Goal: Transaction & Acquisition: Purchase product/service

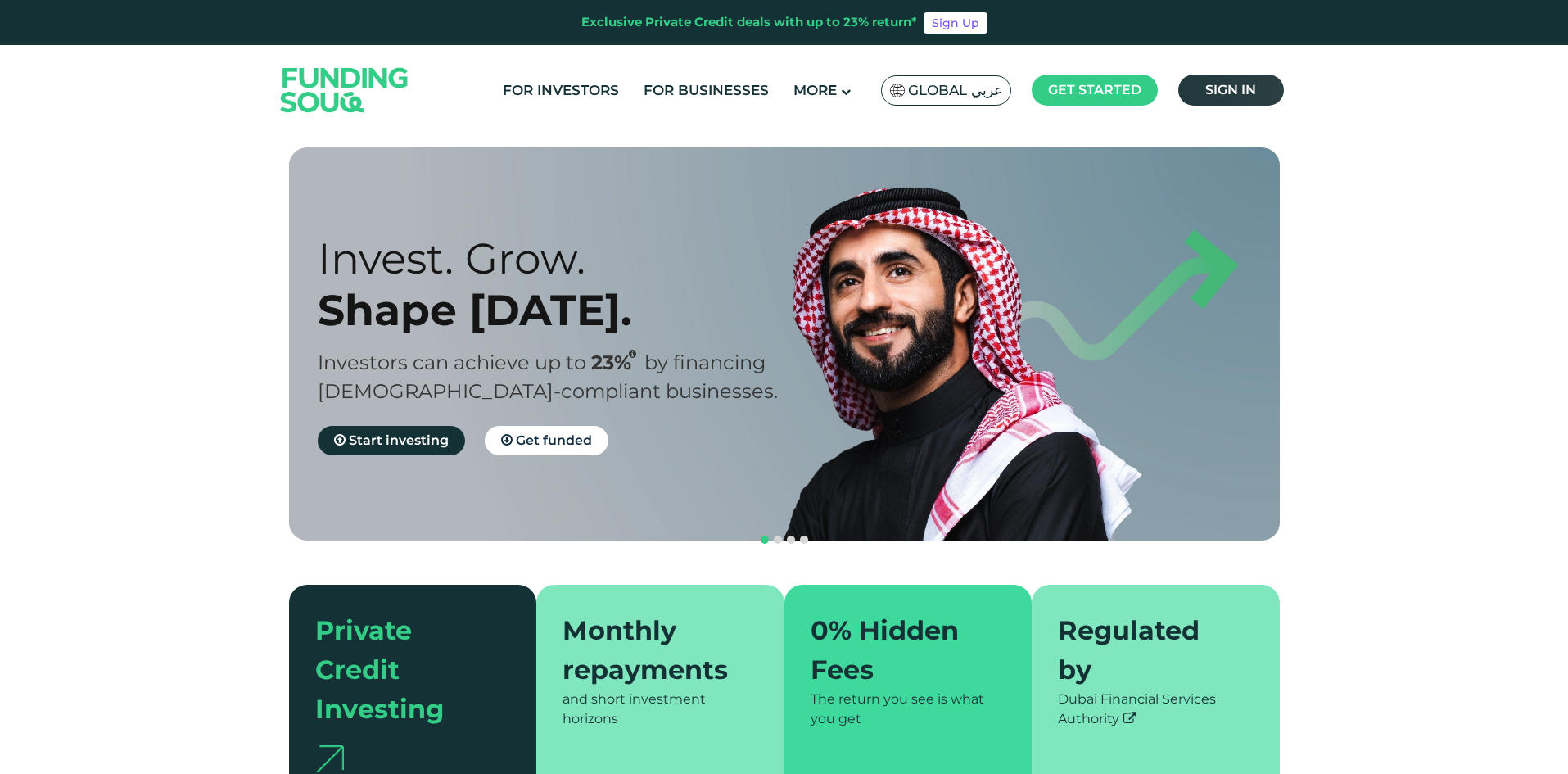
click at [1219, 80] on link "Sign in" at bounding box center [1231, 89] width 105 height 31
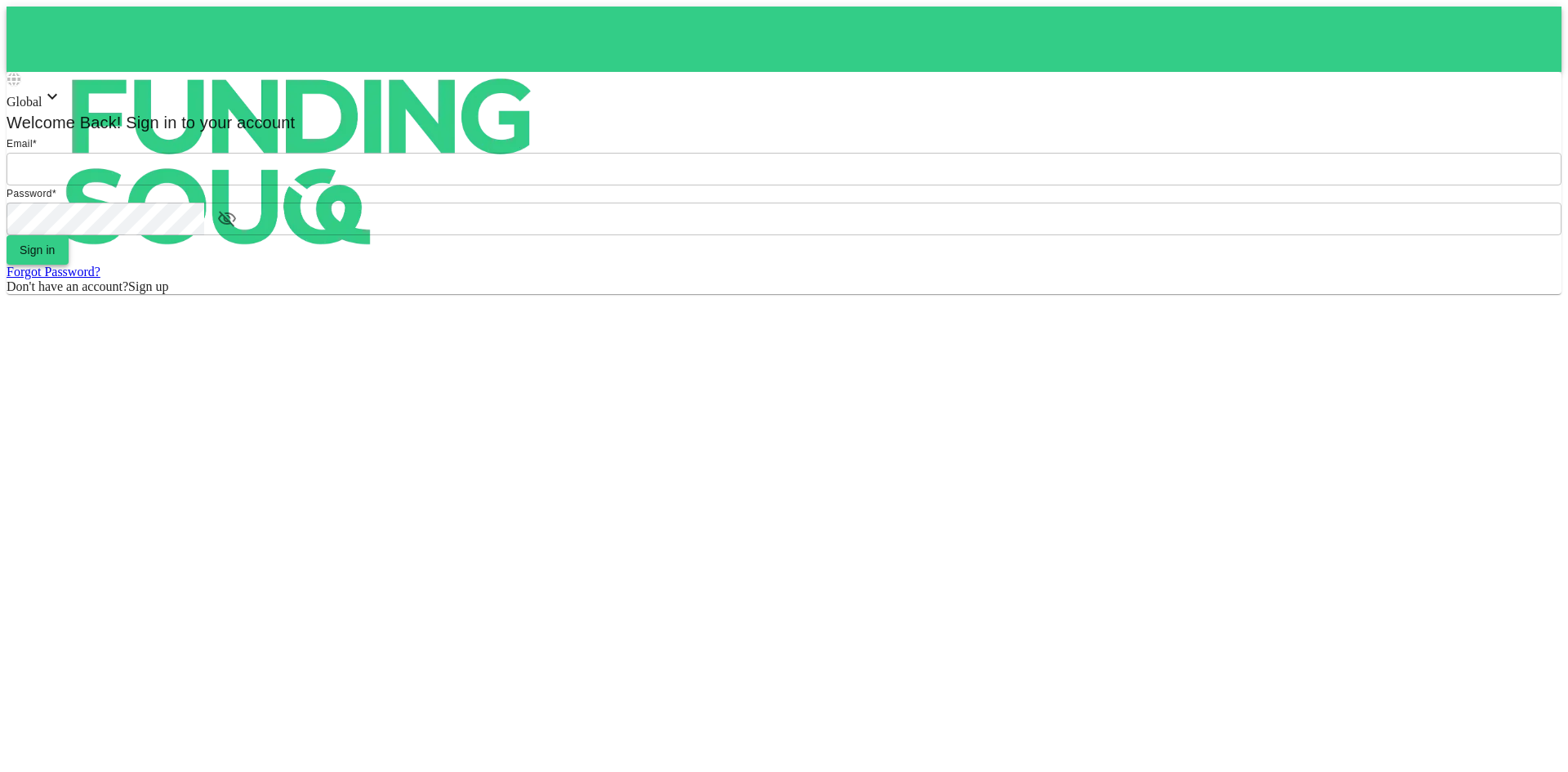
type input "[EMAIL_ADDRESS][DOMAIN_NAME]"
click at [68, 264] on button "Sign in" at bounding box center [38, 249] width 62 height 29
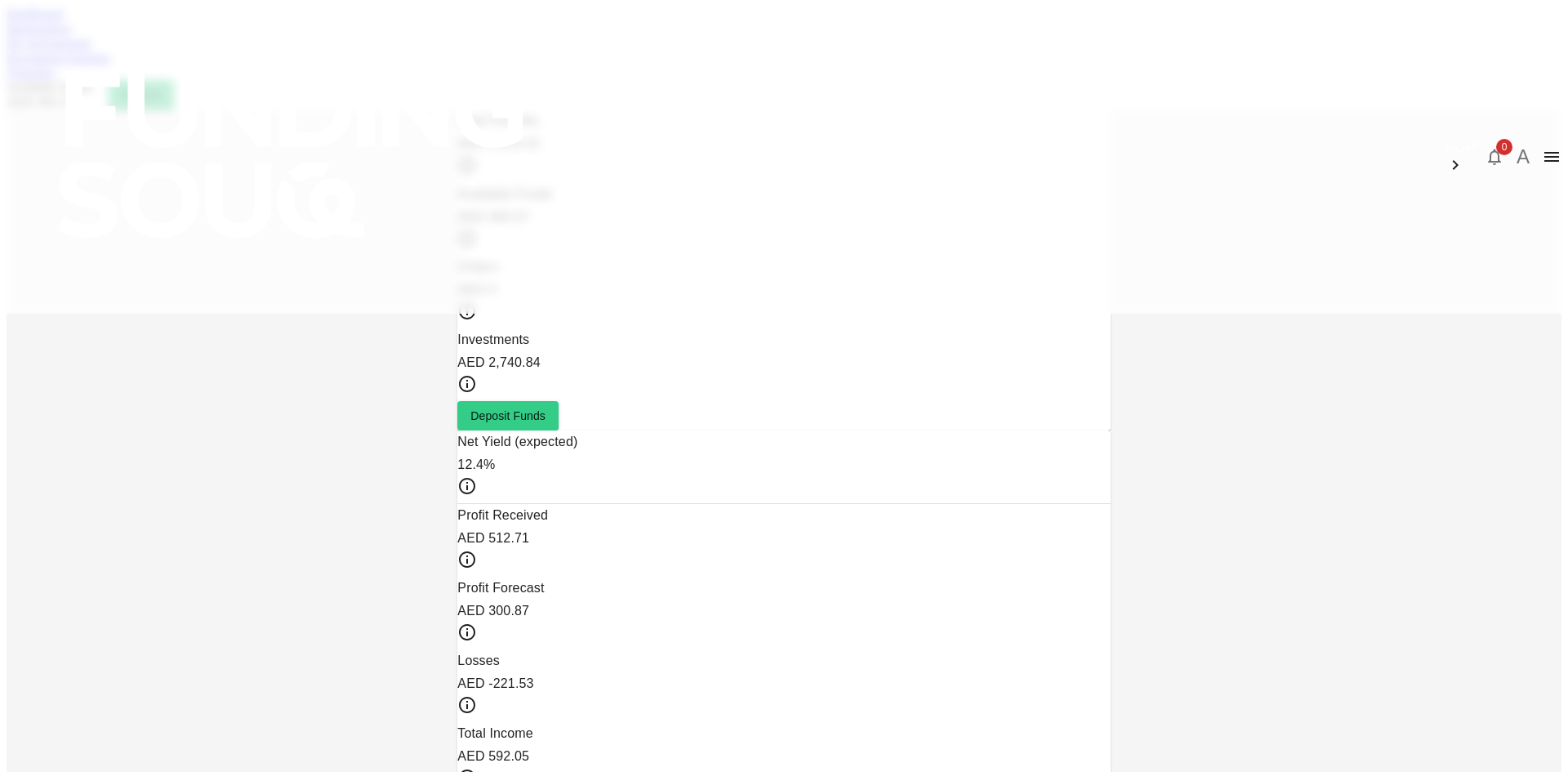
click at [72, 35] on link "Marketplace" at bounding box center [39, 28] width 65 height 14
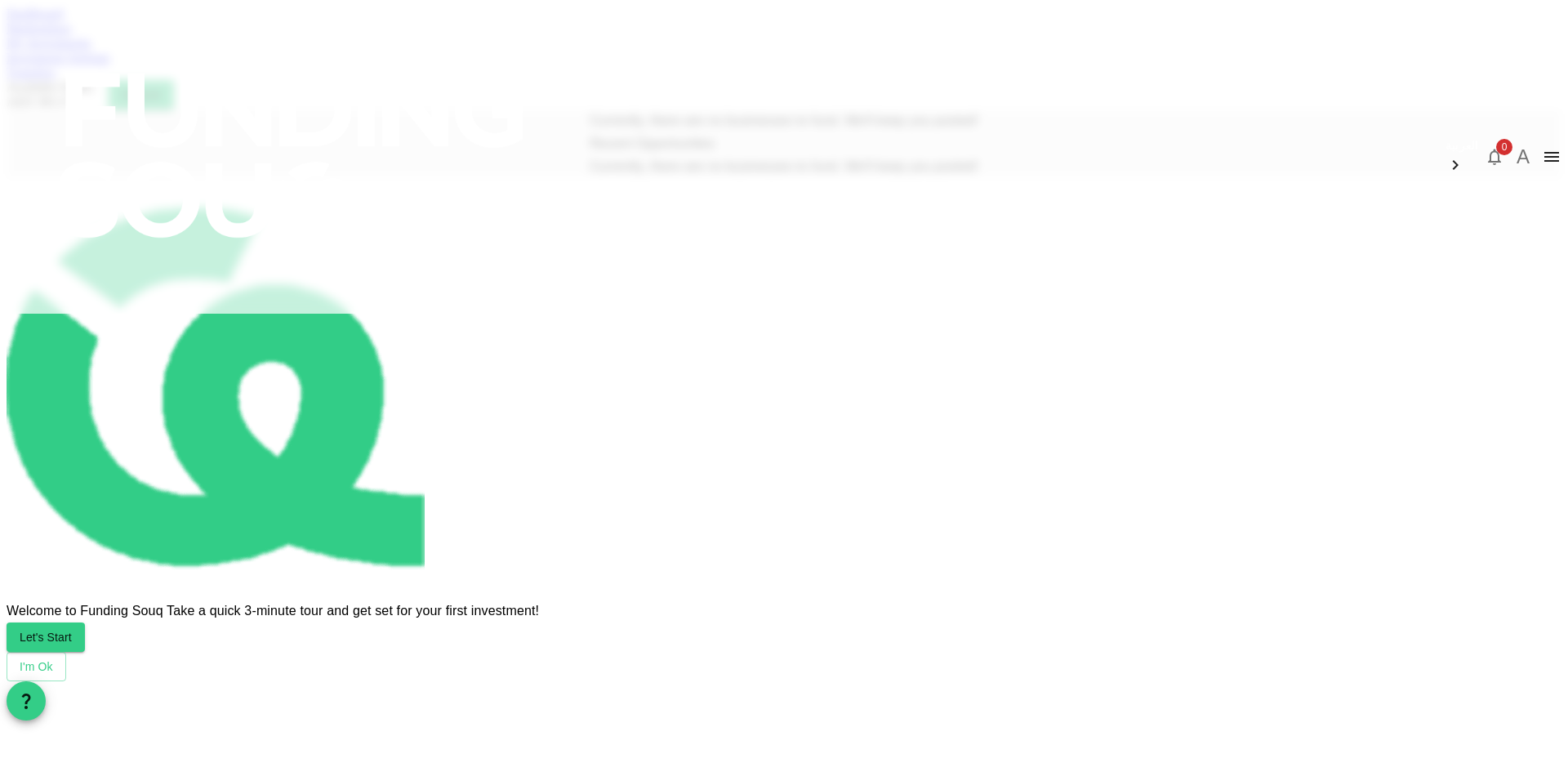
click at [63, 20] on link "Dashboard" at bounding box center [35, 13] width 57 height 14
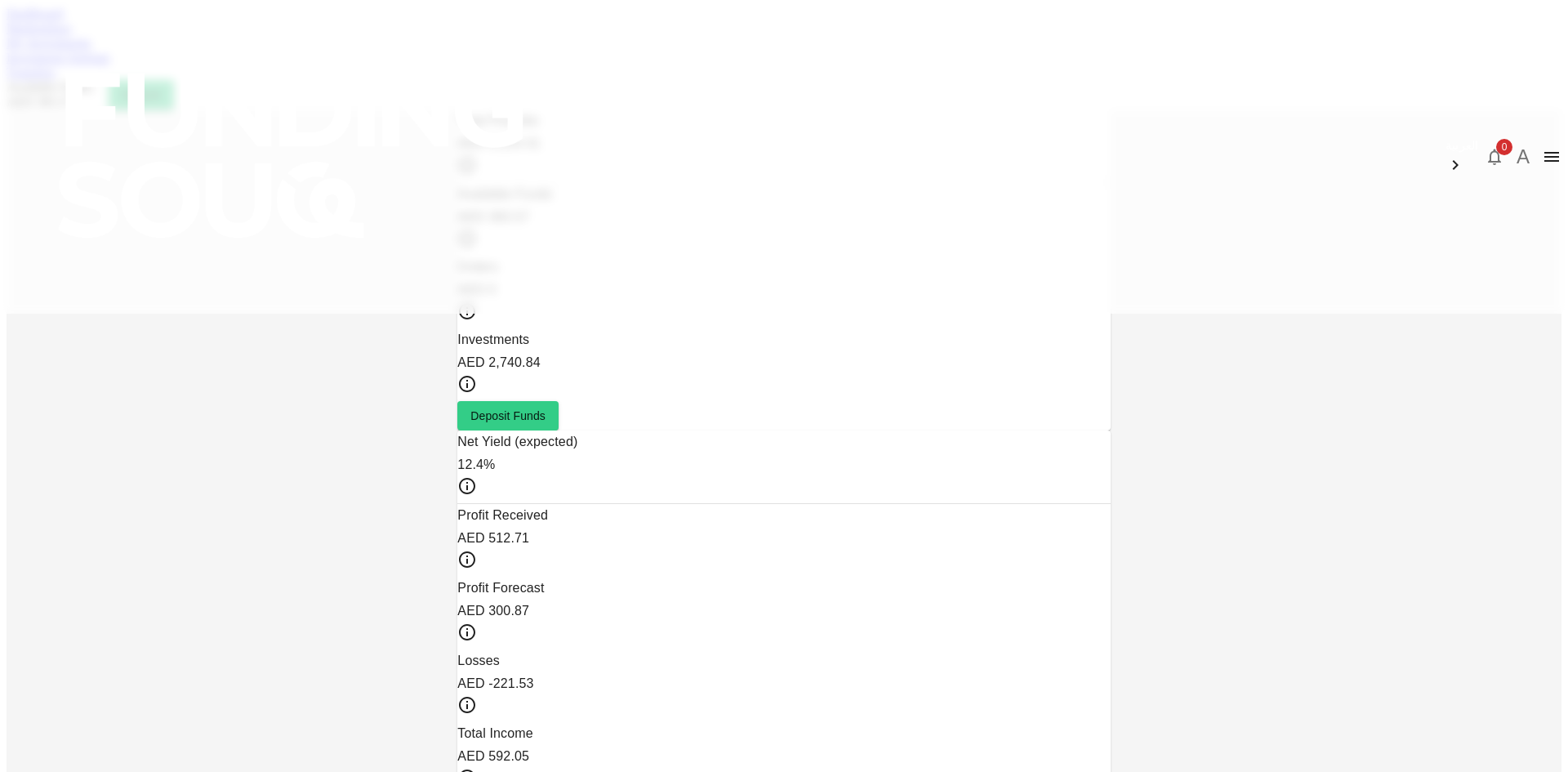
click at [72, 35] on link "Marketplace" at bounding box center [39, 28] width 65 height 14
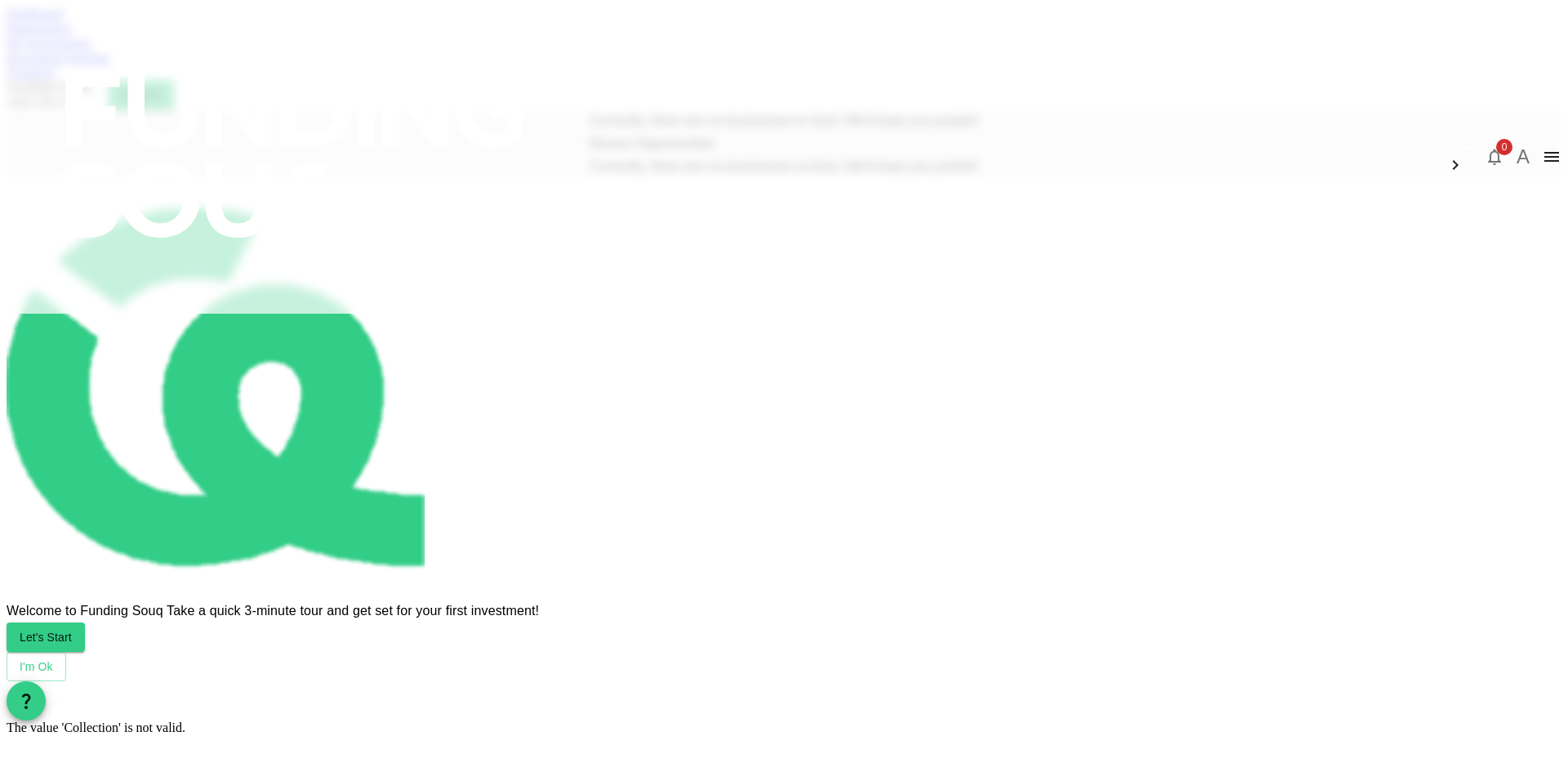
click at [92, 50] on link "My Investments" at bounding box center [49, 43] width 85 height 14
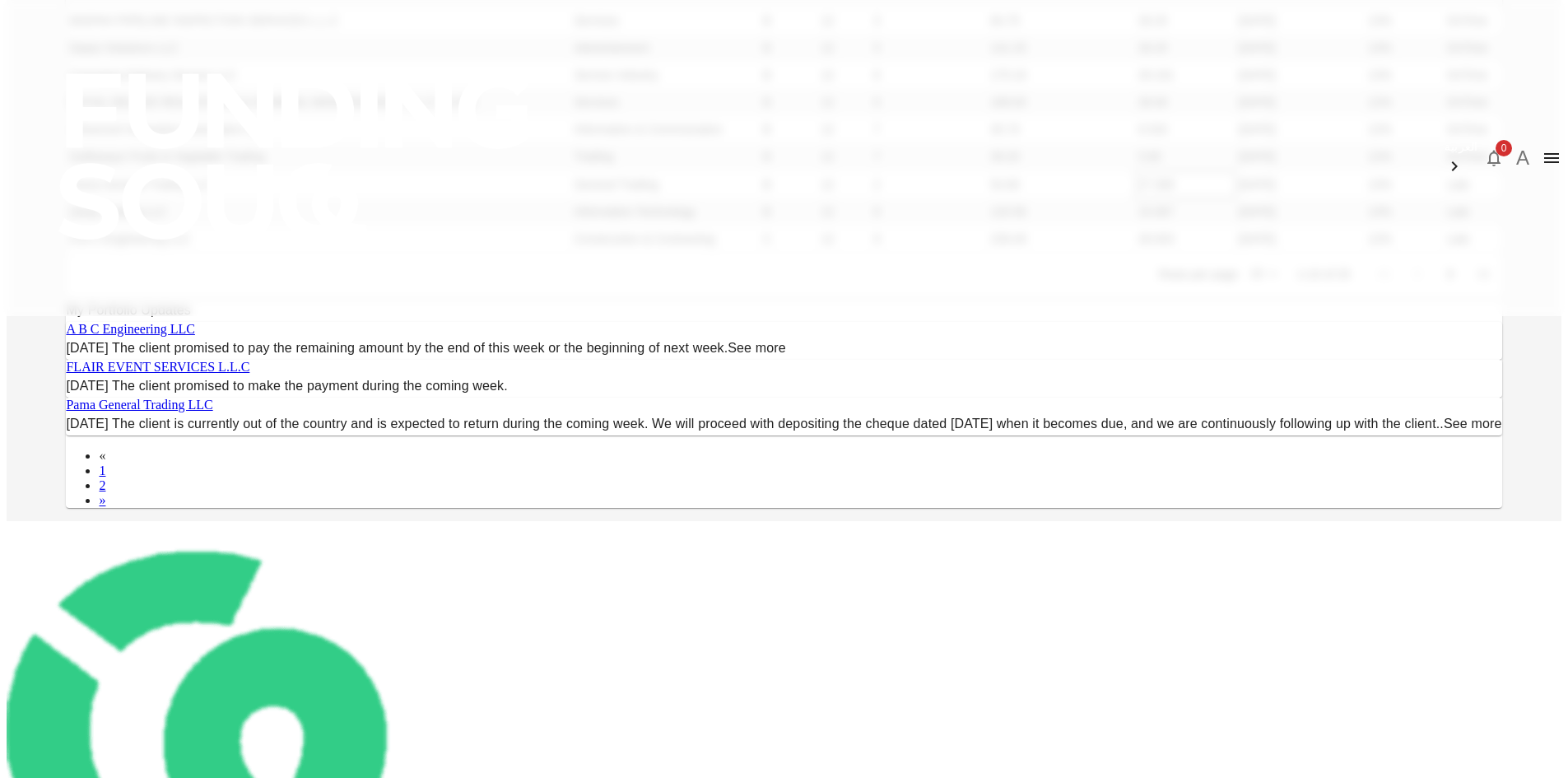
scroll to position [329, 0]
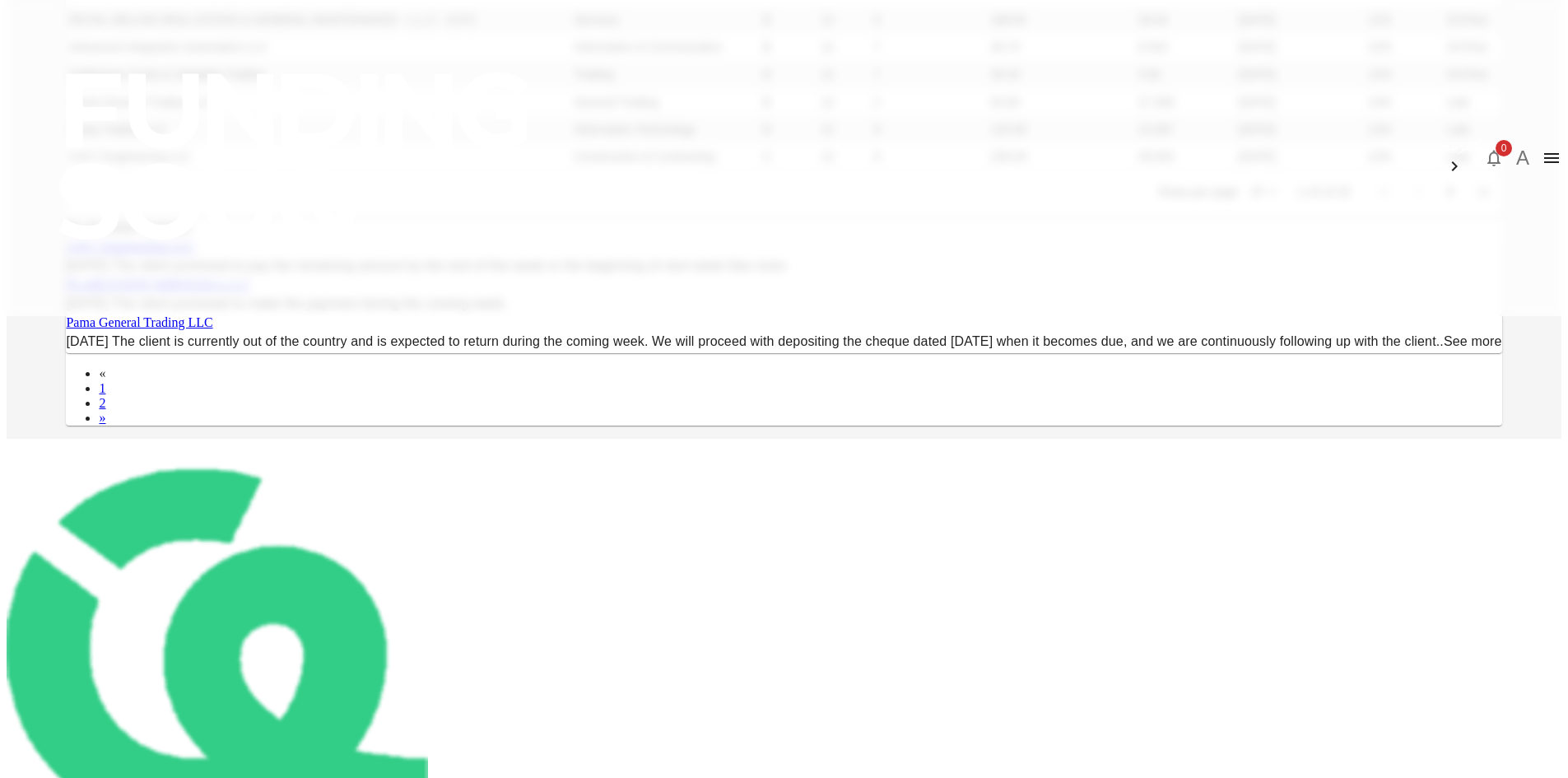
click at [1009, 484] on body "العربية 0 A Dashboard Marketplace My Investments Investment Settings Transfers …" at bounding box center [784, 339] width 1555 height 1322
click at [1013, 562] on li "50" at bounding box center [1003, 573] width 49 height 29
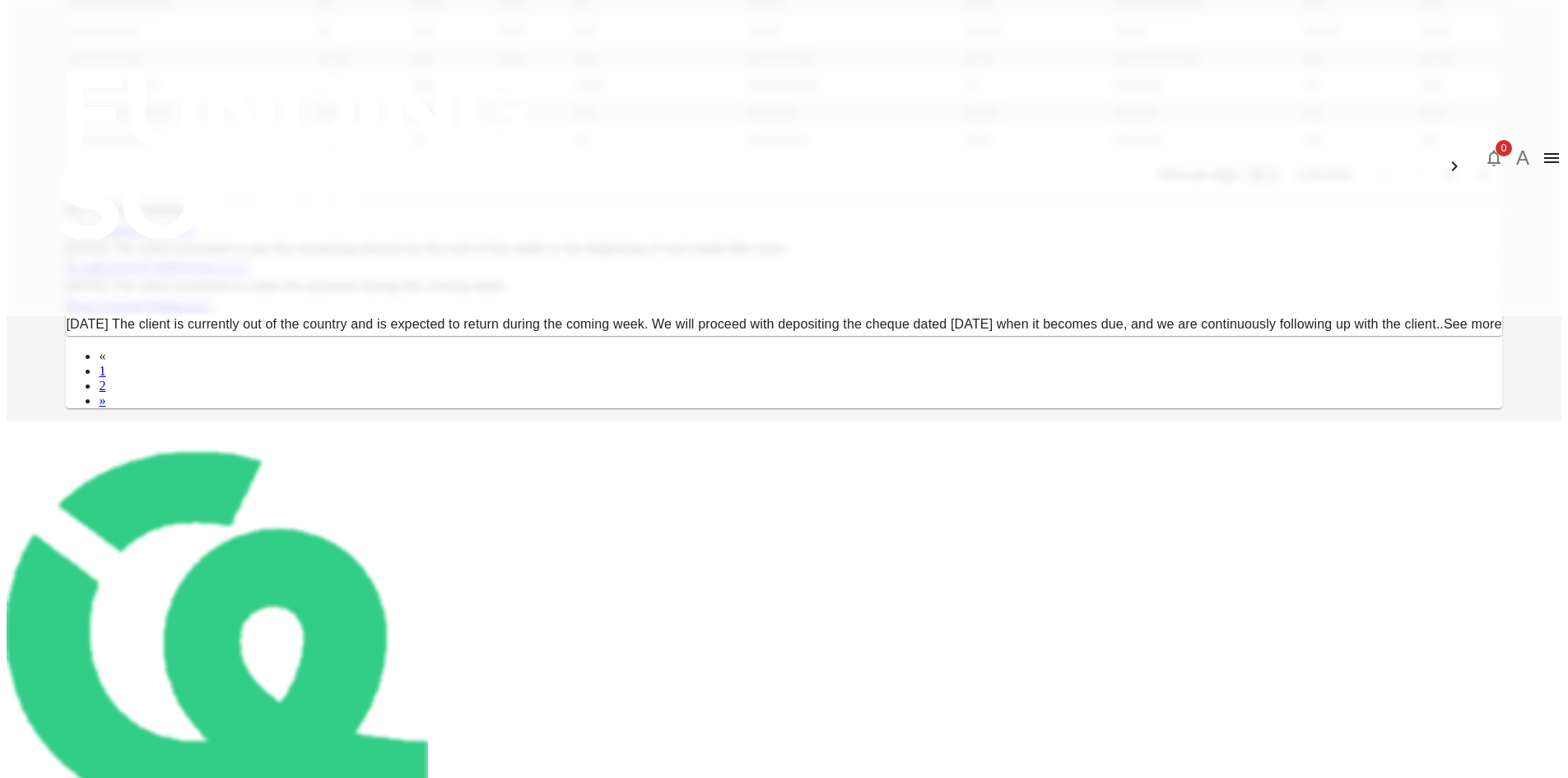
type input "50"
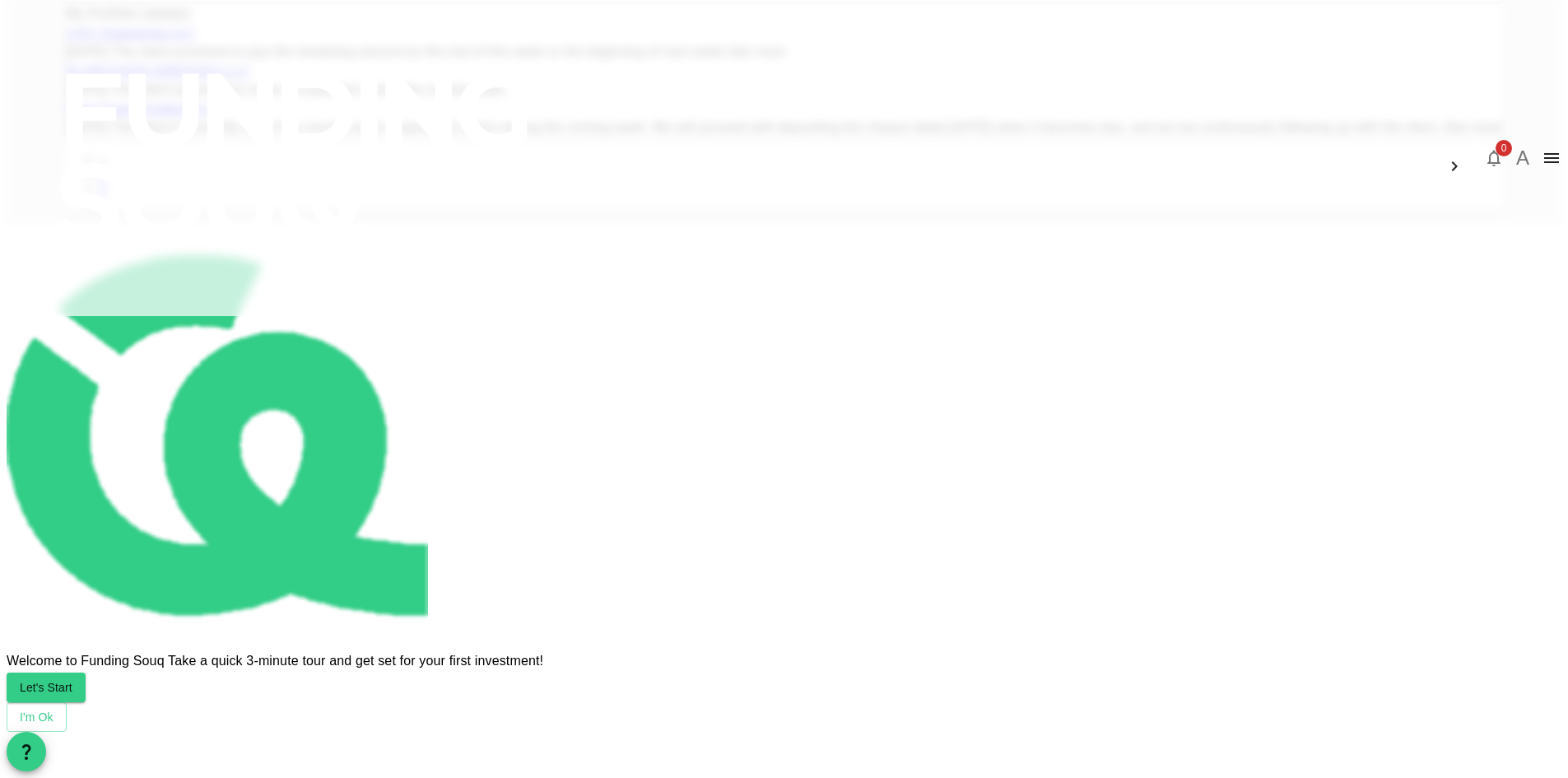
scroll to position [1146, 0]
click at [105, 196] on link "2" at bounding box center [103, 188] width 7 height 14
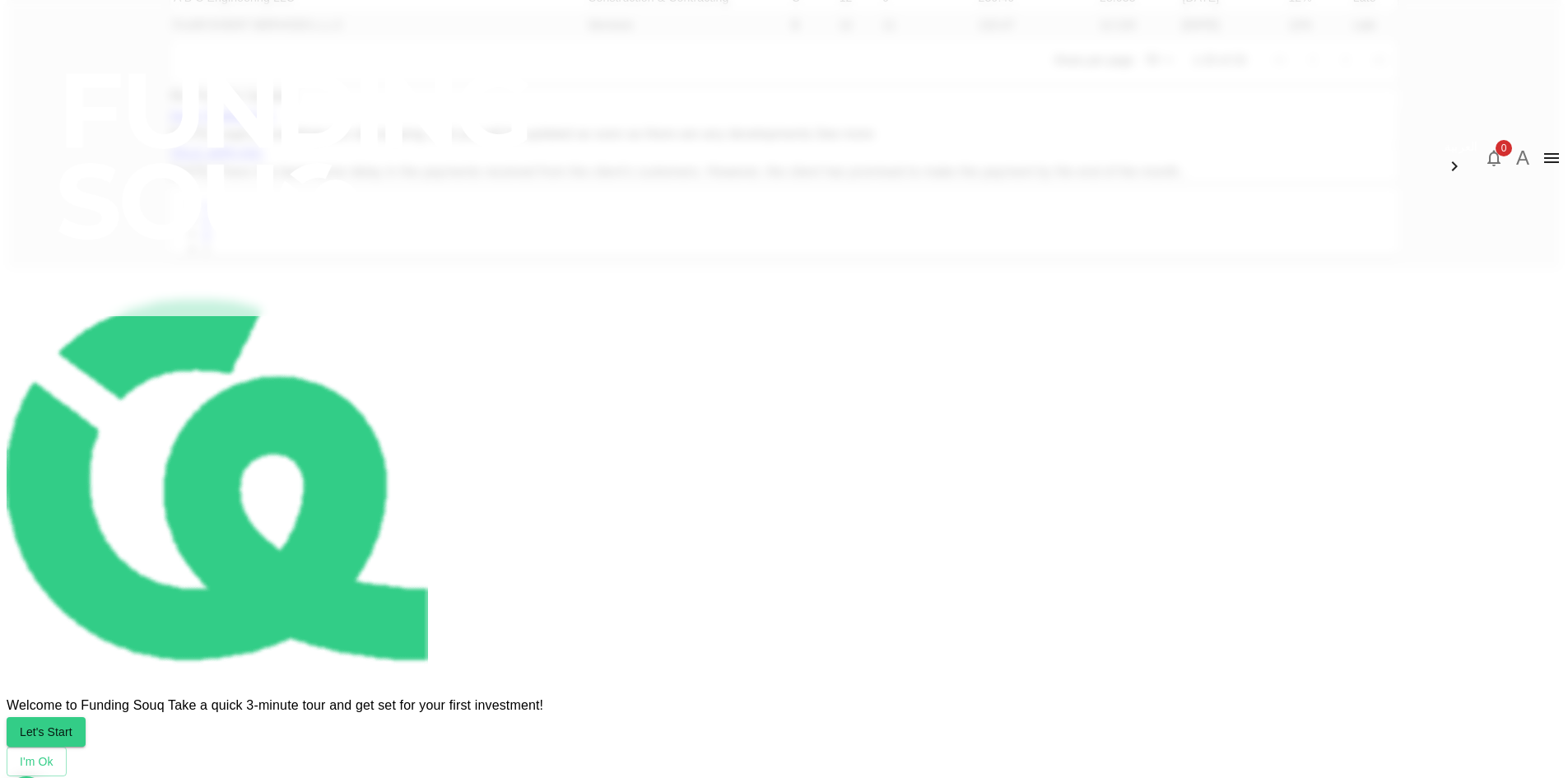
scroll to position [1037, 0]
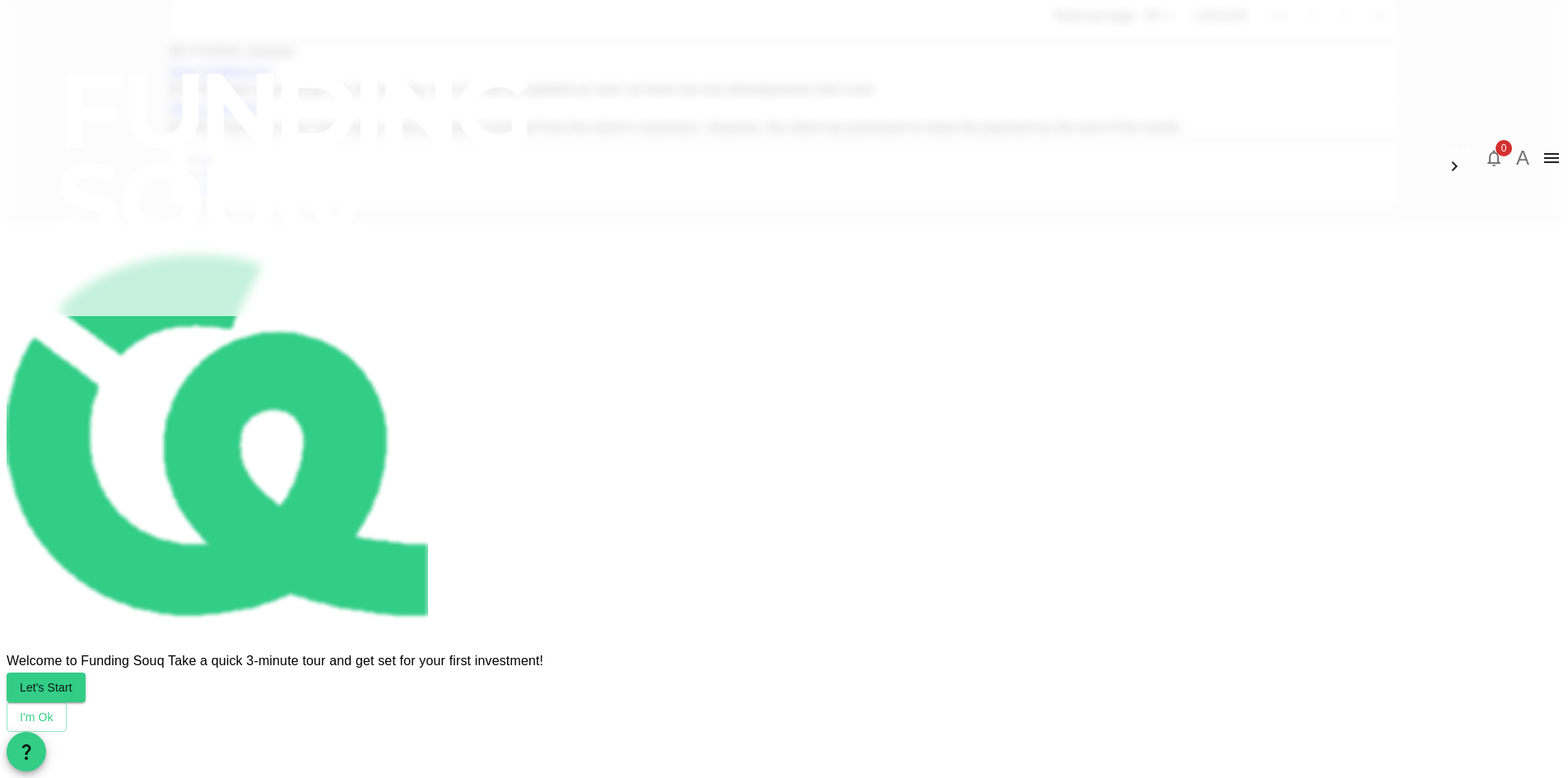
click at [874, 97] on link "See more" at bounding box center [845, 89] width 59 height 14
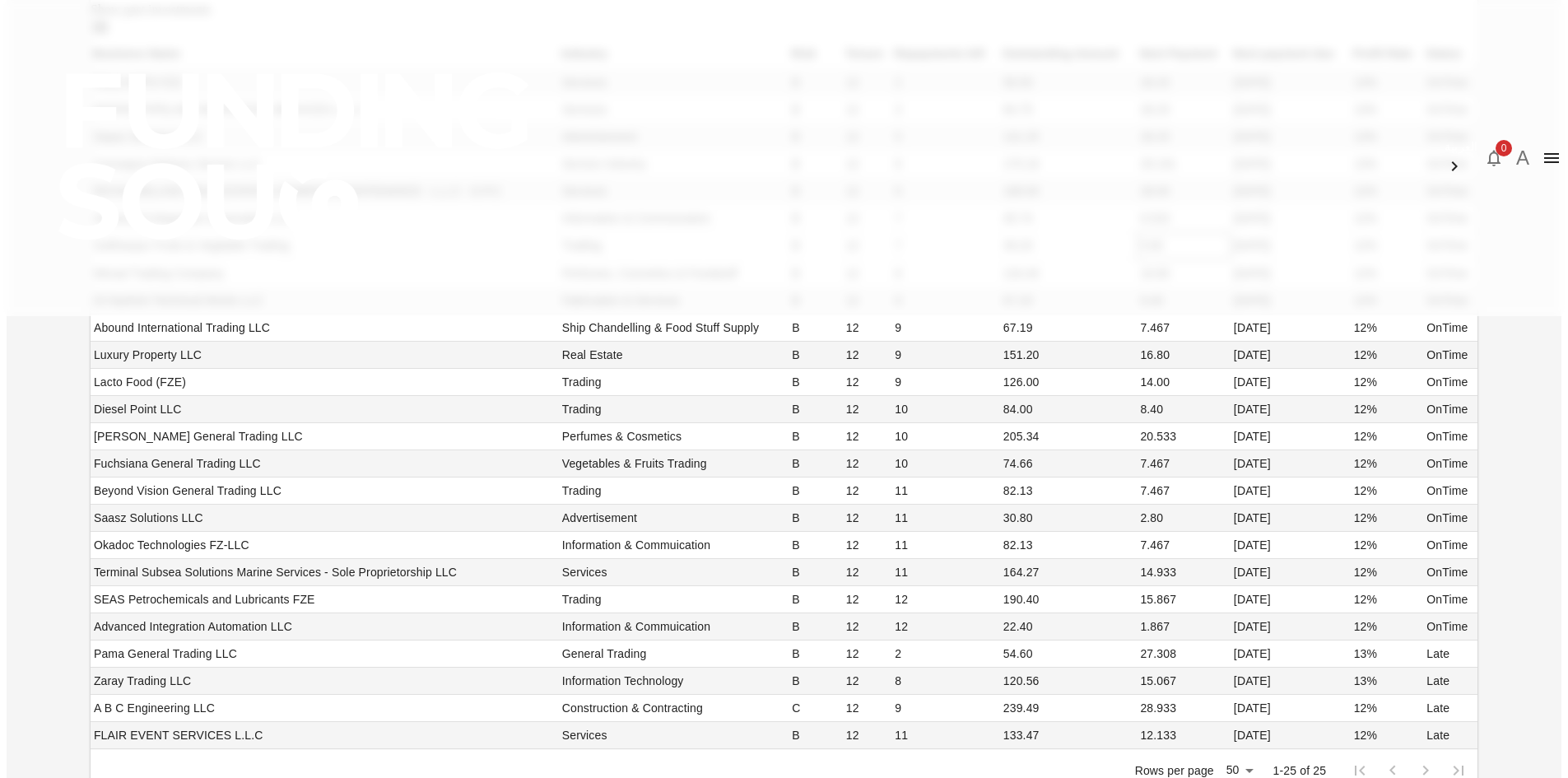
scroll to position [0, 0]
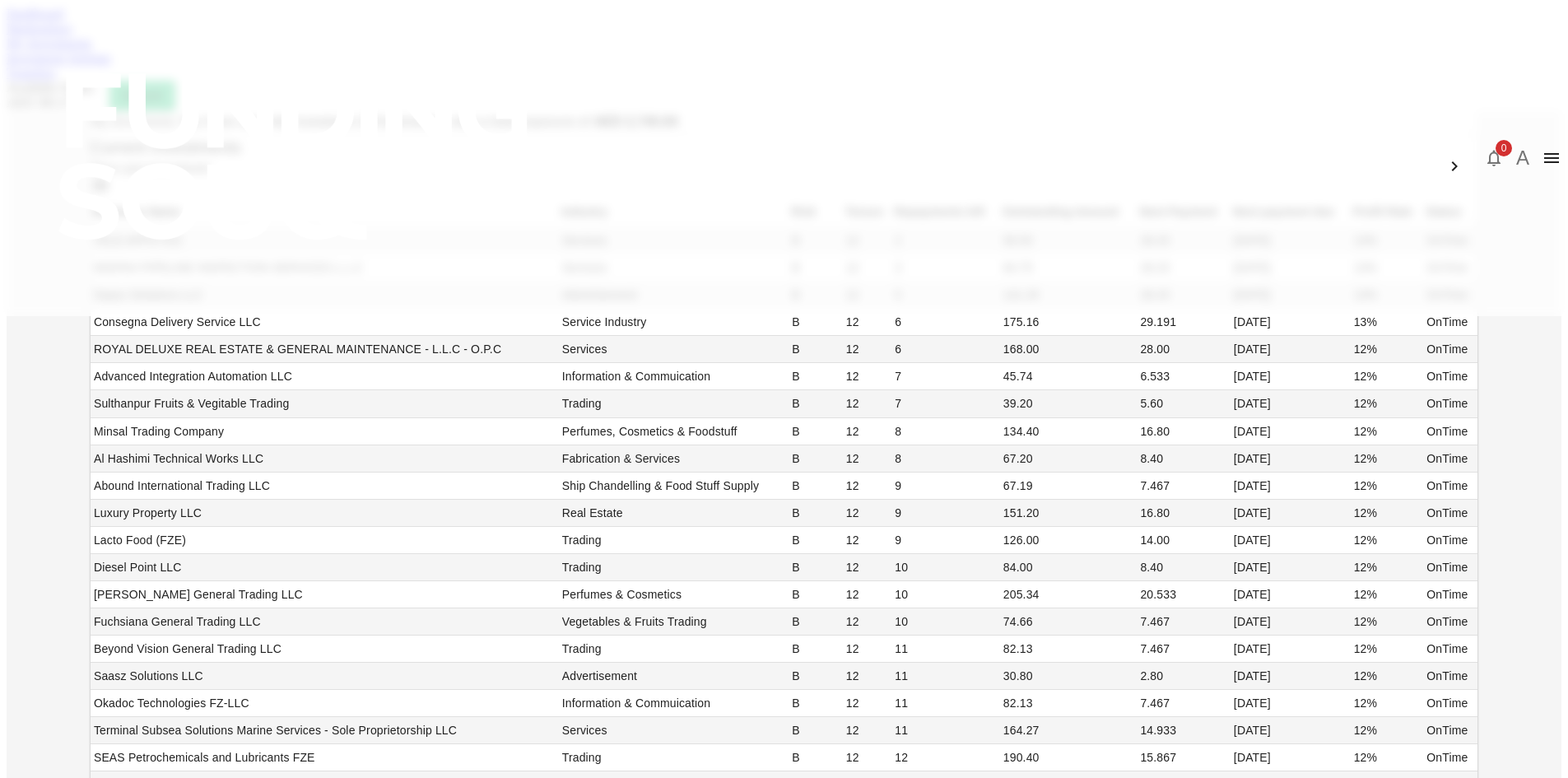
click at [72, 35] on link "Marketplace" at bounding box center [39, 28] width 66 height 14
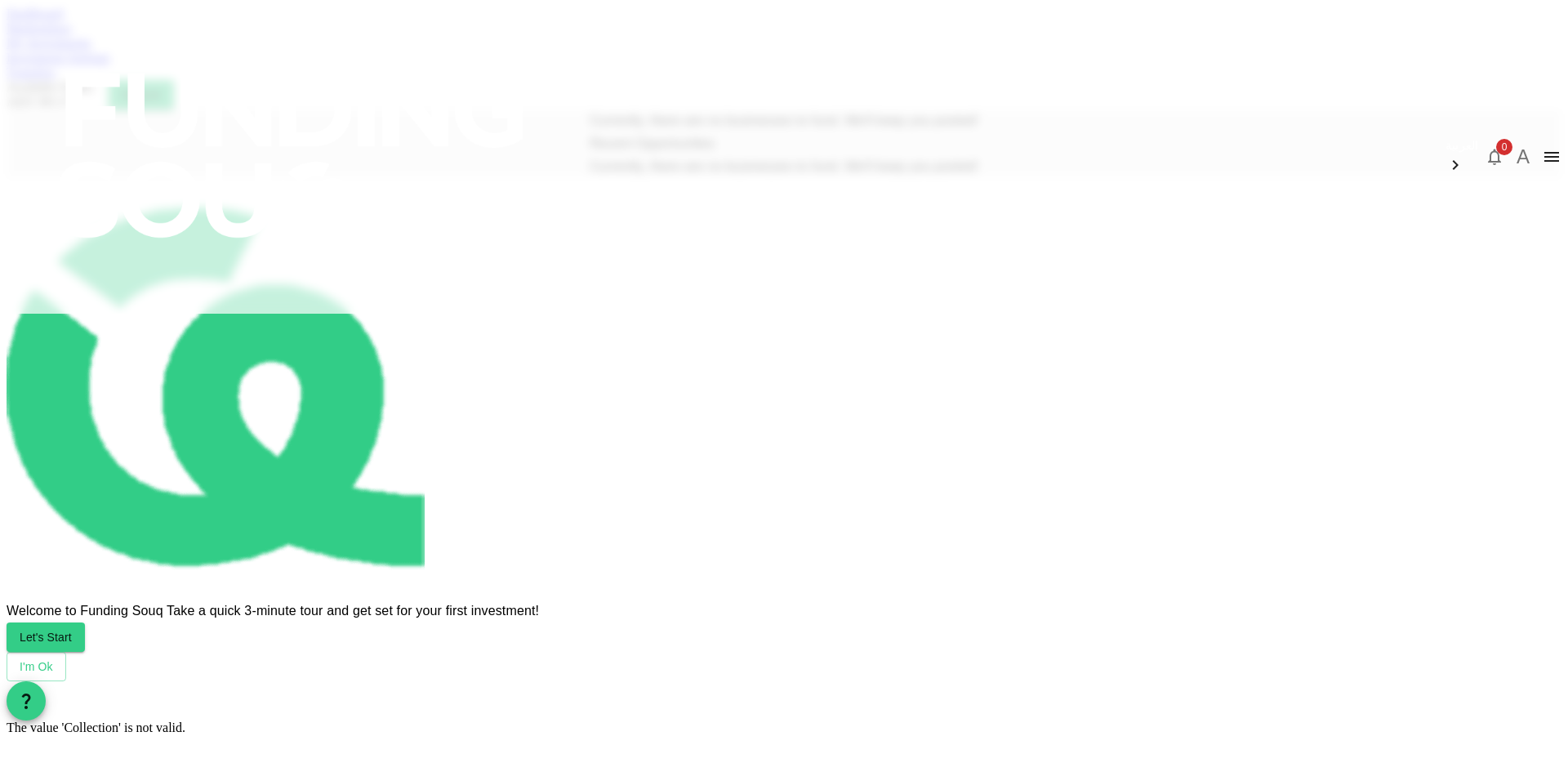
click at [63, 20] on link "Dashboard" at bounding box center [35, 13] width 57 height 14
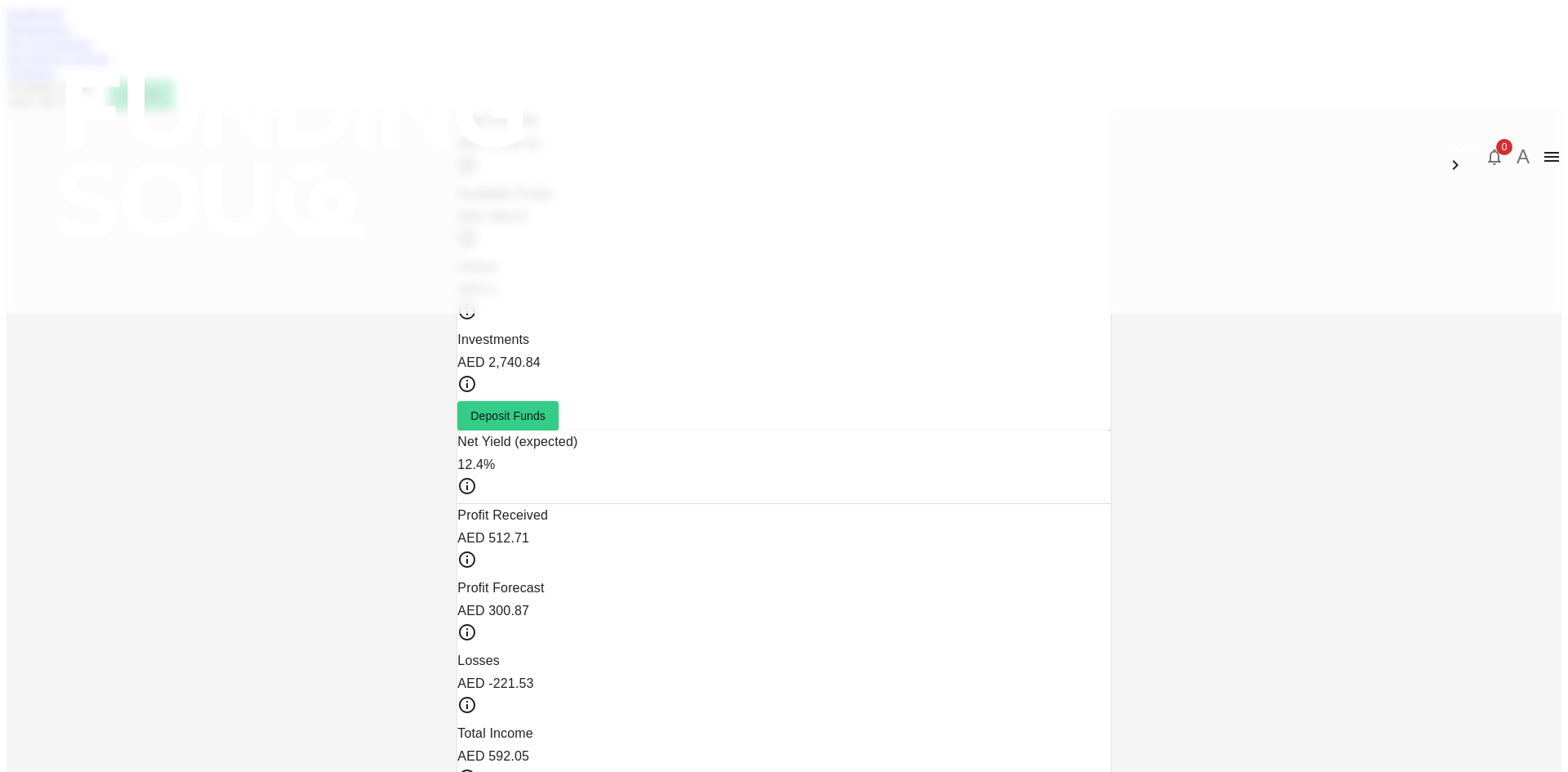
click at [72, 35] on link "Marketplace" at bounding box center [39, 28] width 65 height 14
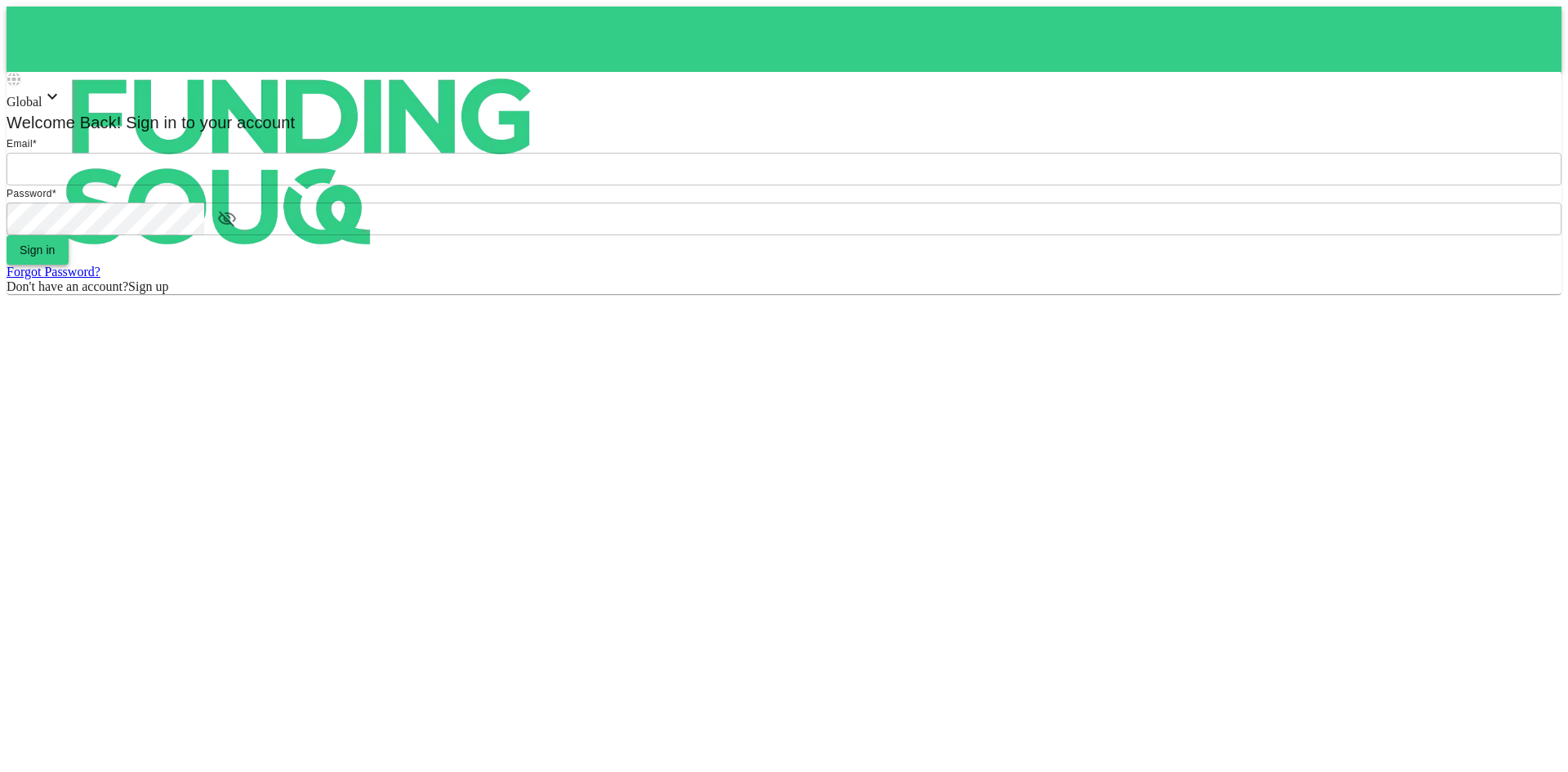
type input "aldumy@outlook.com"
click at [68, 264] on button "Sign in" at bounding box center [38, 249] width 62 height 29
